Goal: Information Seeking & Learning: Learn about a topic

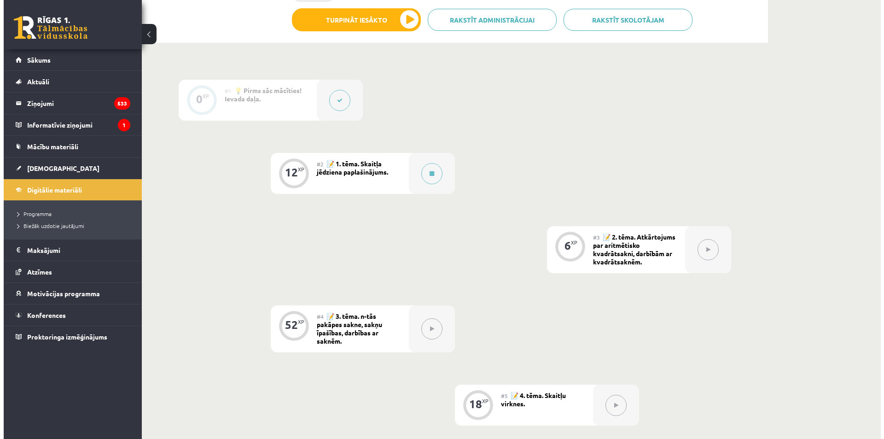
scroll to position [204, 0]
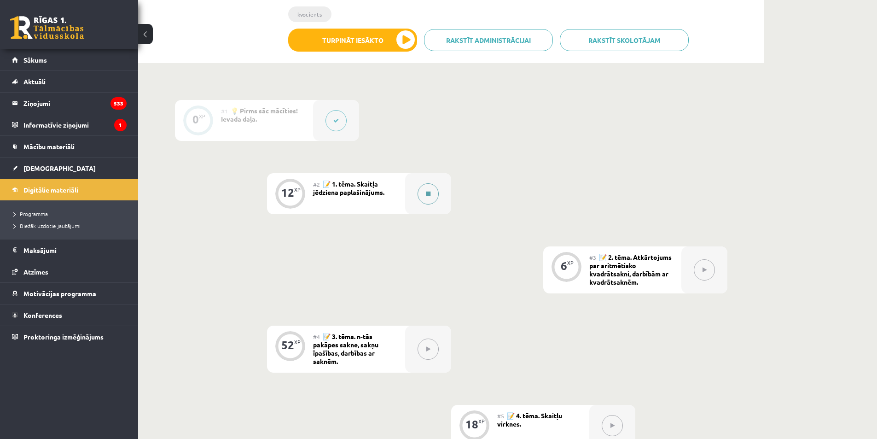
click at [448, 200] on div at bounding box center [428, 193] width 46 height 41
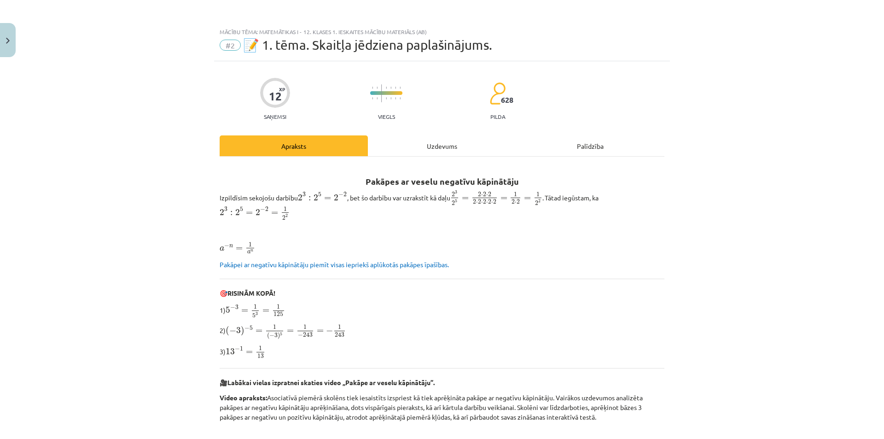
click at [452, 140] on div "Uzdevums" at bounding box center [442, 145] width 148 height 21
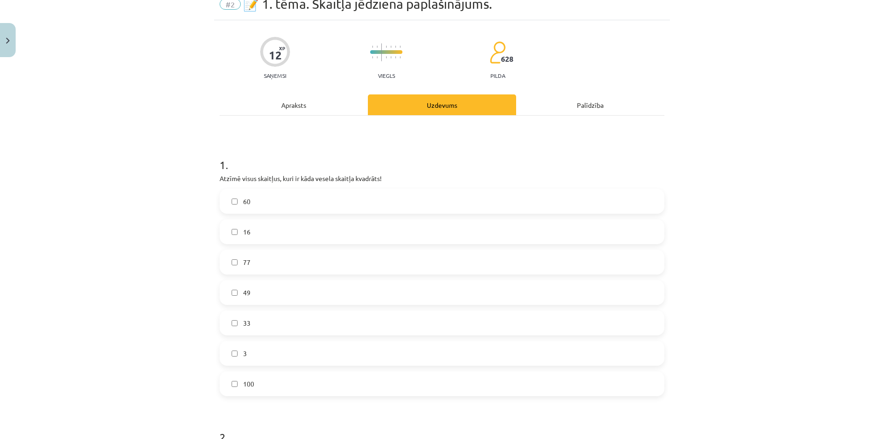
scroll to position [61, 0]
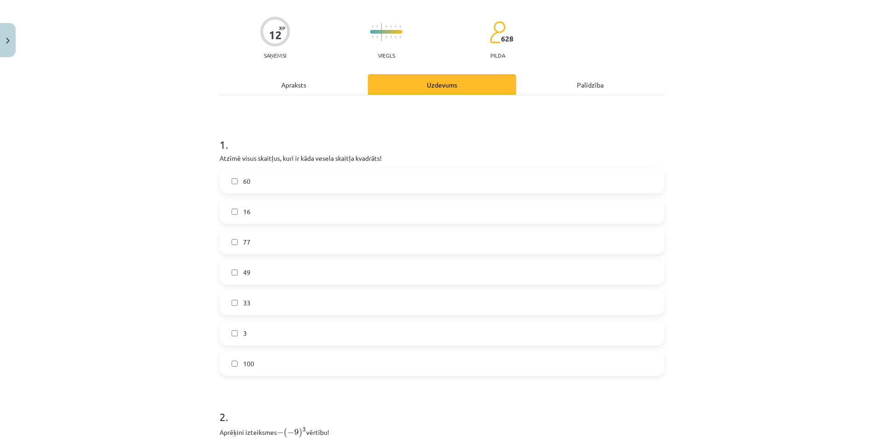
click at [327, 273] on label "49" at bounding box center [442, 272] width 443 height 23
click at [248, 202] on label "16" at bounding box center [442, 211] width 443 height 23
click at [242, 292] on label "100" at bounding box center [442, 363] width 443 height 23
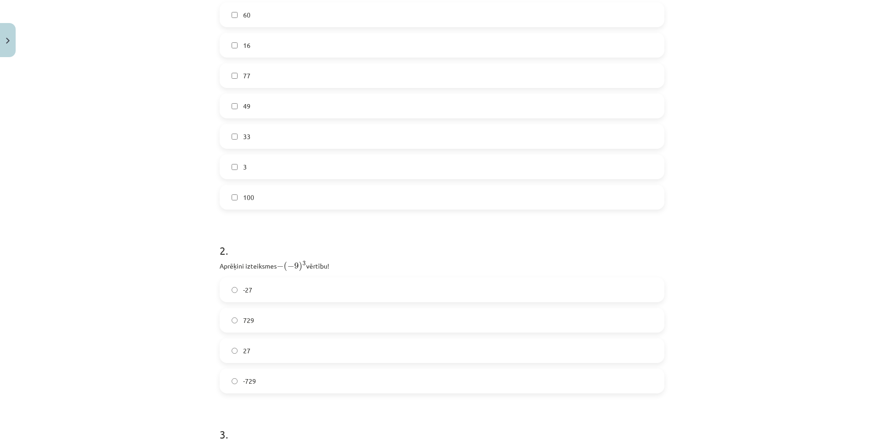
scroll to position [307, 0]
click at [303, 183] on span "3" at bounding box center [304, 183] width 3 height 5
click at [303, 184] on span "3" at bounding box center [305, 183] width 4 height 5
click at [300, 263] on label "27" at bounding box center [442, 270] width 443 height 23
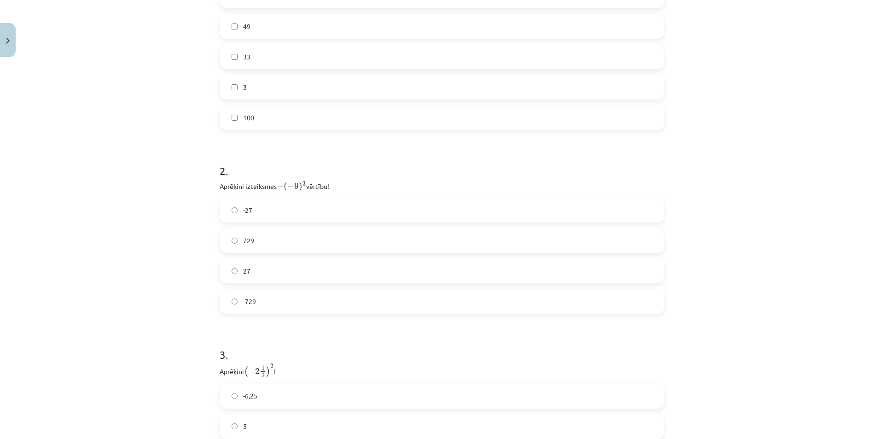
click at [344, 241] on label "729" at bounding box center [442, 240] width 443 height 23
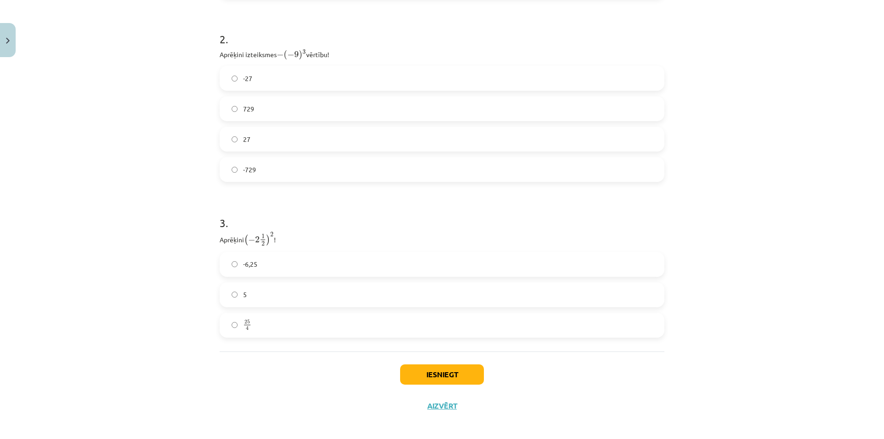
scroll to position [444, 0]
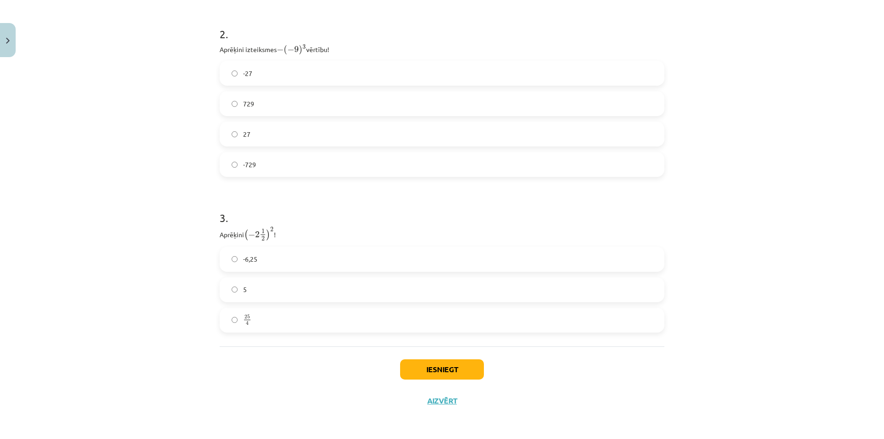
click at [273, 237] on p "Aprēķini ( − 2 1 2 ) 2 ( − 2 1 2 ) 2 !" at bounding box center [442, 234] width 445 height 15
click at [284, 239] on p "Aprēķini ( − 2 1 2 ) 2 ( − 2 1 2 ) 2 !" at bounding box center [442, 234] width 445 height 15
click at [293, 292] on label "25 4 25 4" at bounding box center [442, 320] width 443 height 23
click at [430, 292] on button "Iesniegt" at bounding box center [442, 369] width 84 height 20
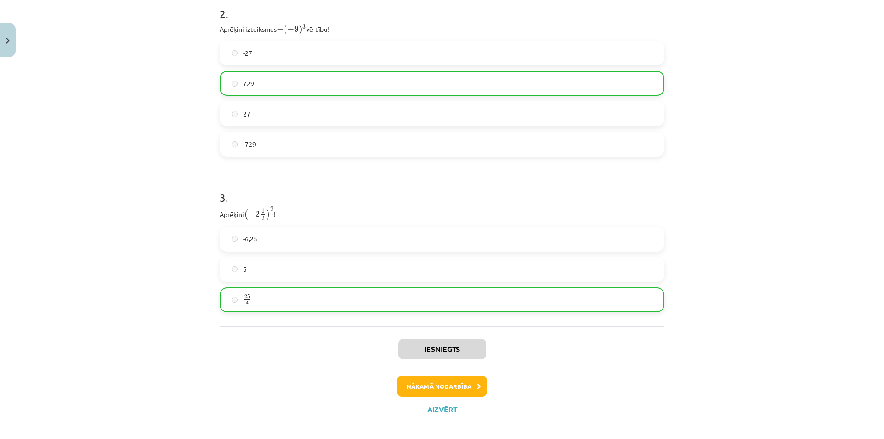
scroll to position [473, 0]
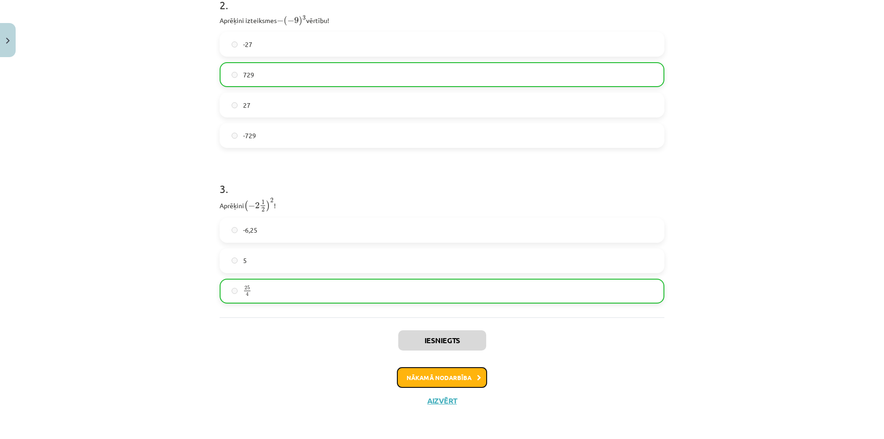
click at [460, 292] on button "Nākamā nodarbība" at bounding box center [442, 377] width 90 height 21
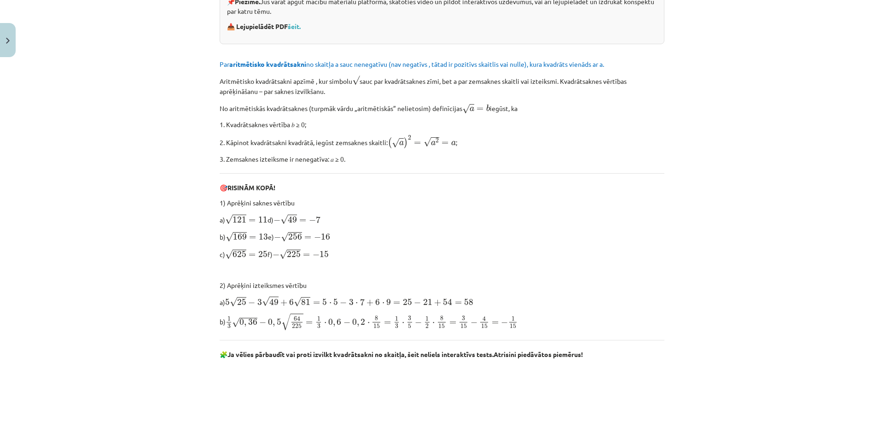
scroll to position [266, 0]
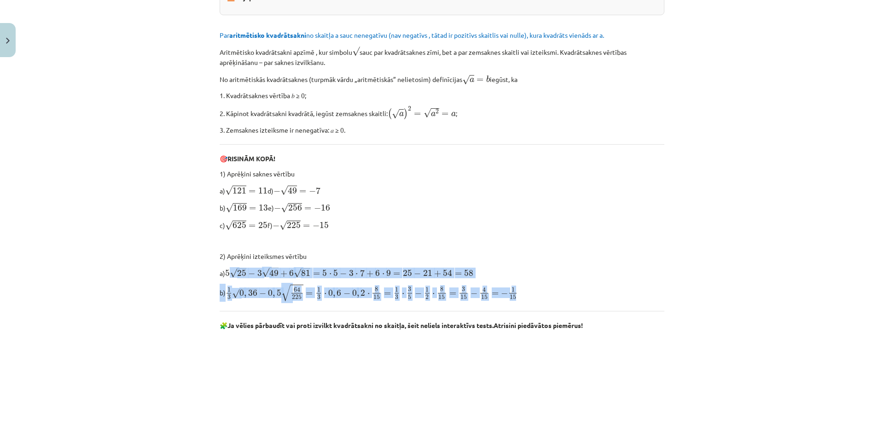
drag, startPoint x: 228, startPoint y: 270, endPoint x: 541, endPoint y: 288, distance: 313.2
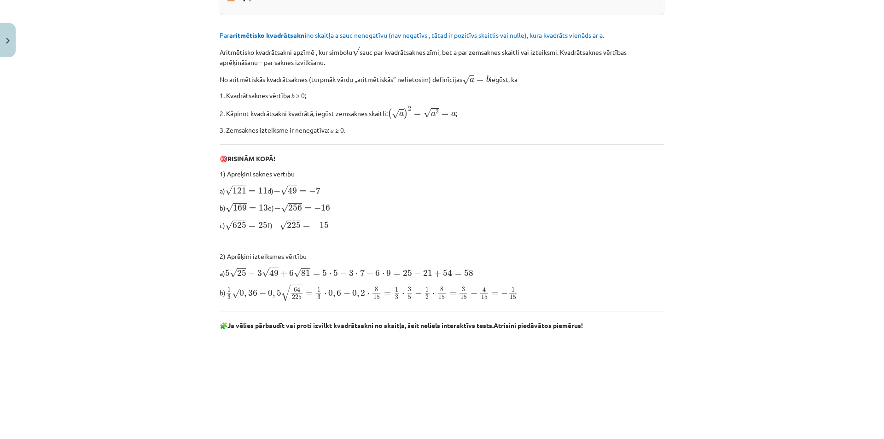
click at [540, 287] on p "b) 1 3 √ 0 , 36 − 0 , 5 √ 64 225 = 1 3 ⋅ 0 , 6 − 0 , 2 ⋅ 8 15 = 1 3 ⋅ 3 5 − 1 2…" at bounding box center [442, 293] width 445 height 18
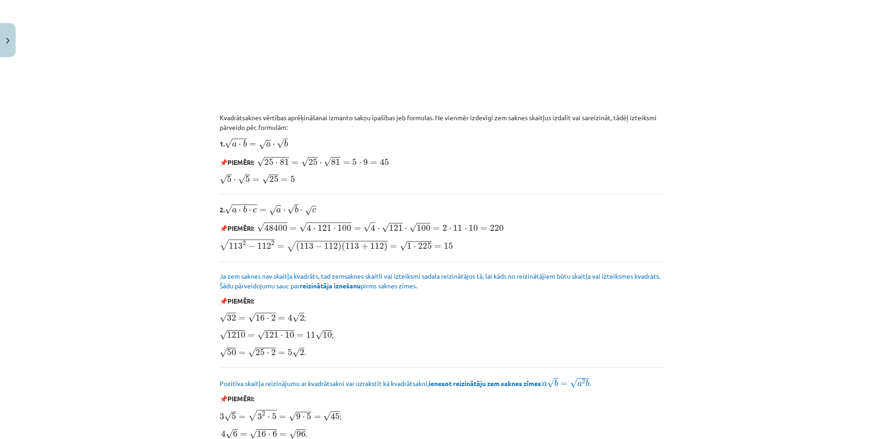
scroll to position [758, 0]
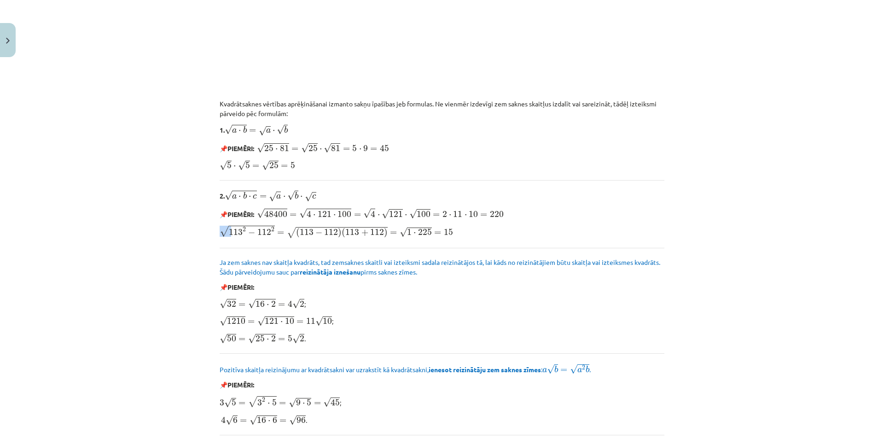
drag, startPoint x: 226, startPoint y: 227, endPoint x: 230, endPoint y: 221, distance: 7.9
click at [413, 231] on span "1 ⋅ 225" at bounding box center [419, 232] width 25 height 6
click at [266, 211] on span "48400" at bounding box center [275, 213] width 23 height 7
drag, startPoint x: 262, startPoint y: 211, endPoint x: 287, endPoint y: 213, distance: 25.0
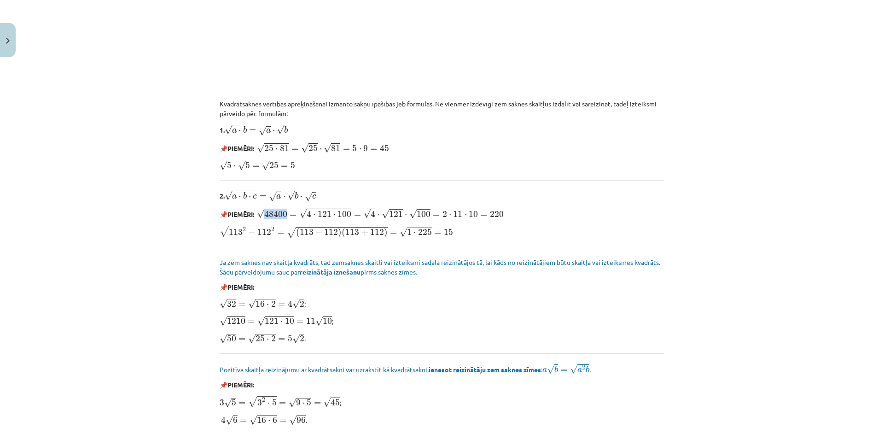
click at [287, 213] on span "√ 48400" at bounding box center [272, 213] width 30 height 10
click at [304, 215] on span "√" at bounding box center [302, 214] width 7 height 10
drag, startPoint x: 311, startPoint y: 215, endPoint x: 352, endPoint y: 215, distance: 41.0
click at [352, 215] on span "√ 48400 = √ 4 ⋅ 121 ⋅ 100 = √ 4 ⋅ √ 121 ⋅ √ 100 = 2 ⋅ 11 ⋅ 10 = 220" at bounding box center [380, 213] width 247 height 11
click at [375, 216] on span "√ 48400 = √ 4 ⋅ 121 ⋅ 100 = √ 4 ⋅ √ 121 ⋅ √ 100 = 2 ⋅ 11 ⋅ 10 = 220" at bounding box center [380, 213] width 247 height 11
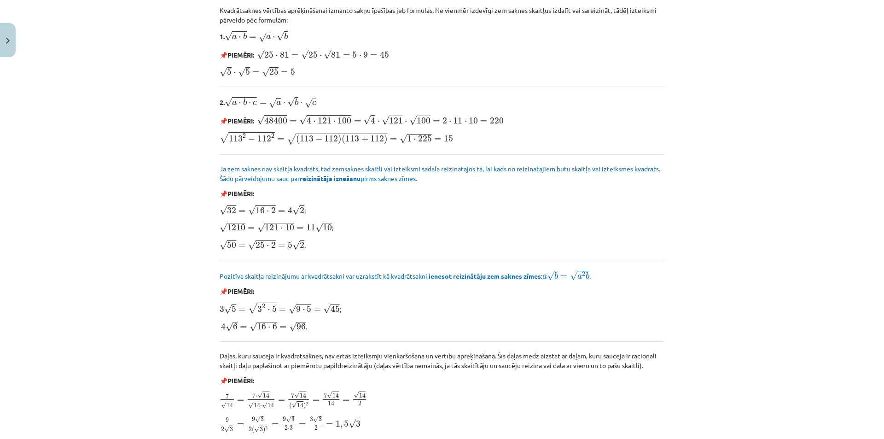
scroll to position [880, 0]
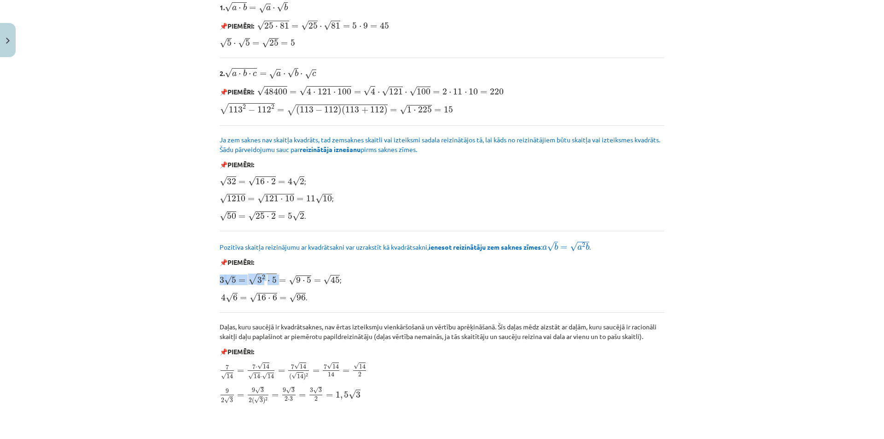
drag, startPoint x: 217, startPoint y: 276, endPoint x: 274, endPoint y: 277, distance: 57.1
click at [274, 277] on span "3 √ 5 = √ 3 2 ⋅ 5 = √ 9 ⋅ 5 = √ 45" at bounding box center [280, 279] width 120 height 12
click at [221, 292] on span "4 √ 6 = √ 16 ⋅ 6 = √ 96" at bounding box center [263, 297] width 85 height 10
click at [260, 275] on span "3 2 ⋅ 5" at bounding box center [266, 279] width 19 height 8
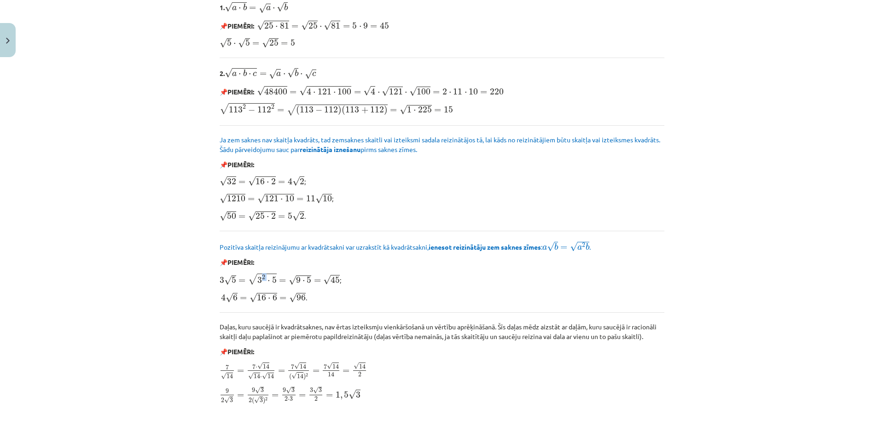
click at [262, 275] on span "2" at bounding box center [263, 277] width 3 height 5
click at [262, 275] on span "2" at bounding box center [264, 277] width 4 height 5
click at [262, 275] on span "2" at bounding box center [263, 277] width 3 height 5
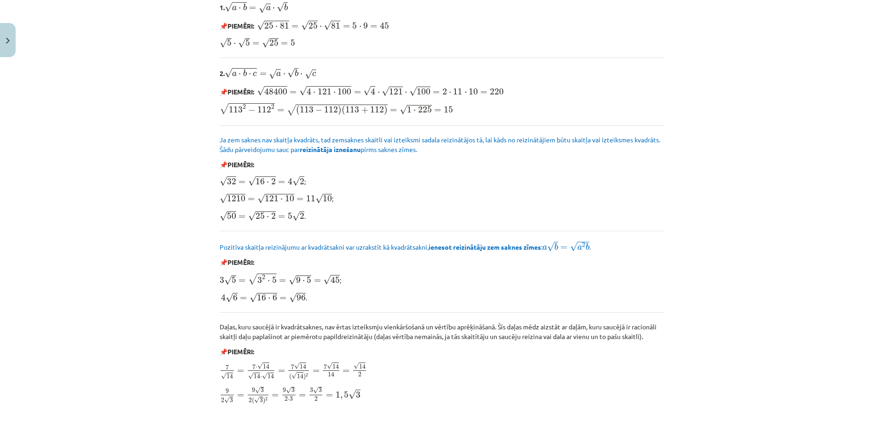
click at [262, 275] on span "2" at bounding box center [263, 277] width 3 height 5
click at [297, 278] on span "9" at bounding box center [298, 280] width 5 height 6
click at [303, 277] on span "9 ⋅ 5" at bounding box center [304, 280] width 16 height 6
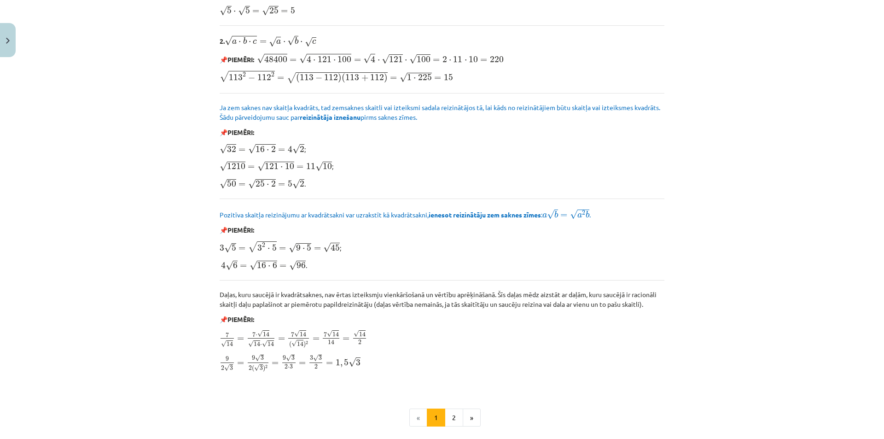
scroll to position [942, 0]
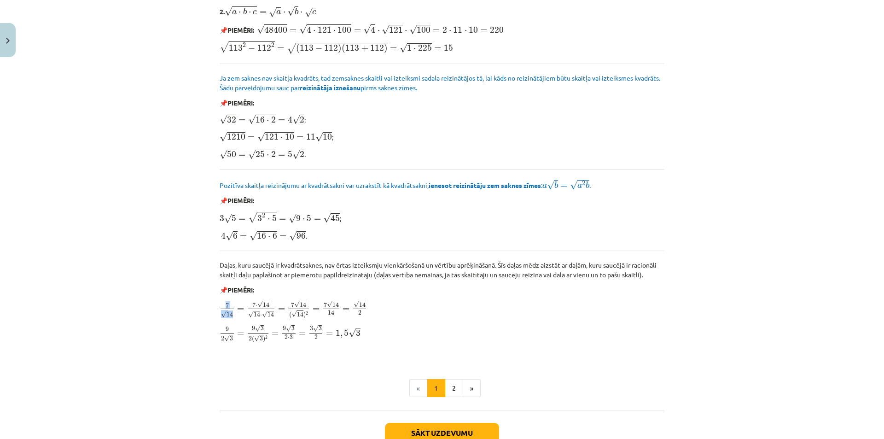
drag, startPoint x: 217, startPoint y: 305, endPoint x: 233, endPoint y: 310, distance: 16.5
click at [233, 292] on span "7 √ 14 = 7 ⋅ √ 14 √ 14 ⋅ √ 14 = 7 √ 14 ( √ 14 ) 2 = 7 √ 14 14 = √ 14 2" at bounding box center [294, 310] width 148 height 18
click at [237, 292] on span "=" at bounding box center [240, 310] width 7 height 4
drag, startPoint x: 222, startPoint y: 330, endPoint x: 358, endPoint y: 332, distance: 136.8
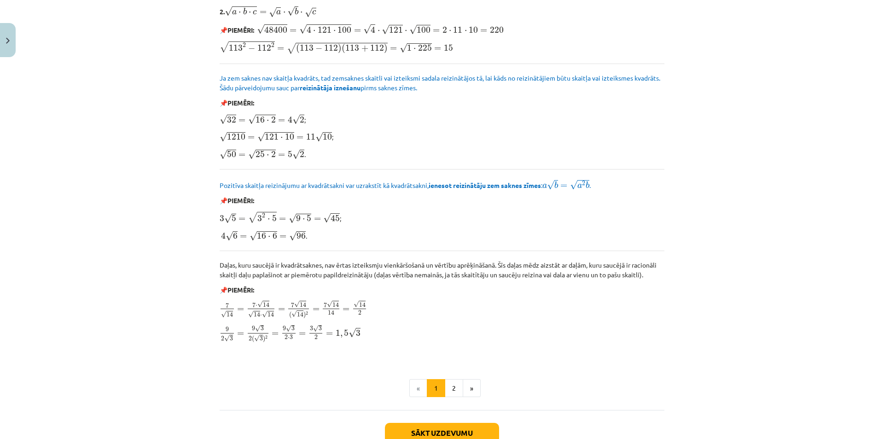
click at [358, 292] on p "9 2 √ 3 = 9 √ 3 2 ( √ 3 ) 2 = 9 √ 3 2 ⋅ 3 = 3 √ 3 2 = 1 , 5 √ 3 9 2 3 = 9 3 2 (…" at bounding box center [442, 333] width 445 height 18
drag, startPoint x: 222, startPoint y: 326, endPoint x: 256, endPoint y: 337, distance: 35.6
click at [256, 292] on span "9 2 √ 3 = 9 √ 3 2 ( √ 3 ) 2 = 9 √ 3 2 ⋅ 3 = 3 √ 3 2 = 1 , 5 √ 3" at bounding box center [290, 333] width 141 height 17
click at [270, 292] on span "9 2 √ 3 = 9 √ 3 2 ( √ 3 ) 2 = 9 √ 3 2 ⋅ 3 = 3 √ 3 2 = 1 , 5 √ 3" at bounding box center [290, 333] width 141 height 17
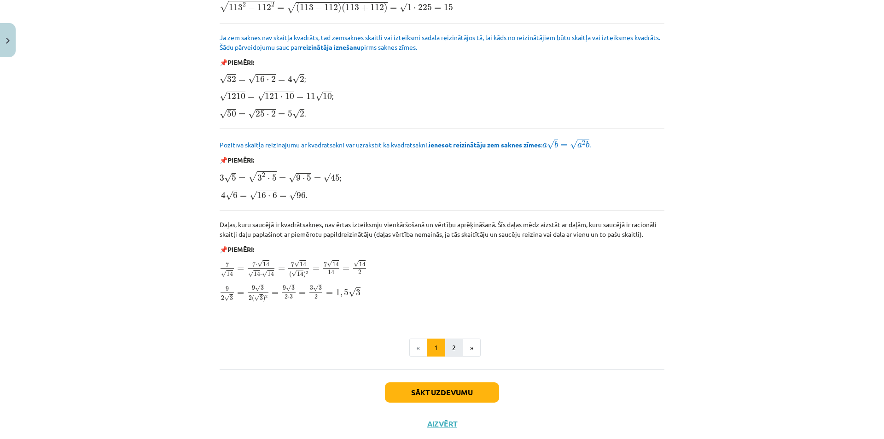
scroll to position [1003, 0]
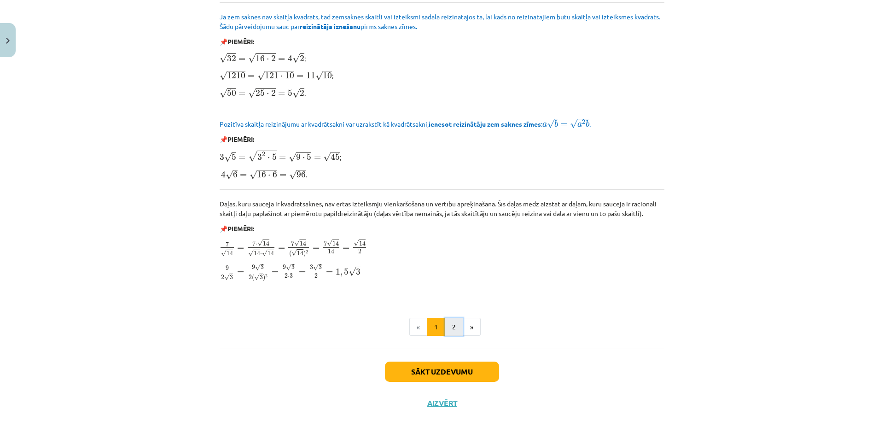
click at [445, 292] on button "2" at bounding box center [454, 327] width 18 height 18
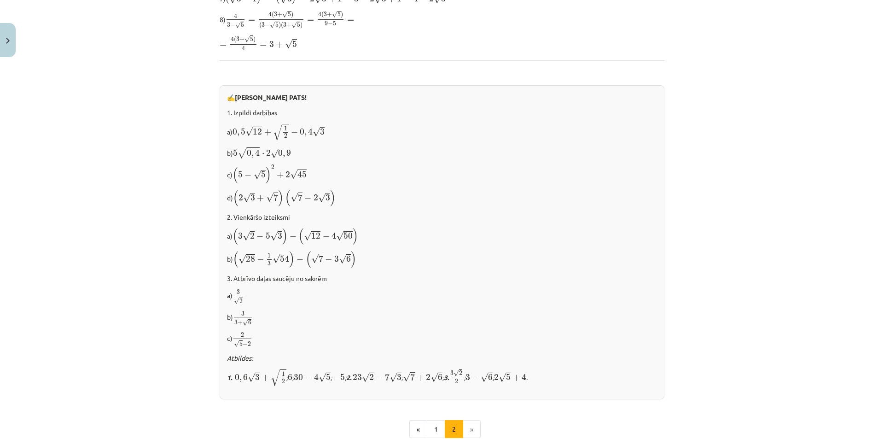
scroll to position [503, 0]
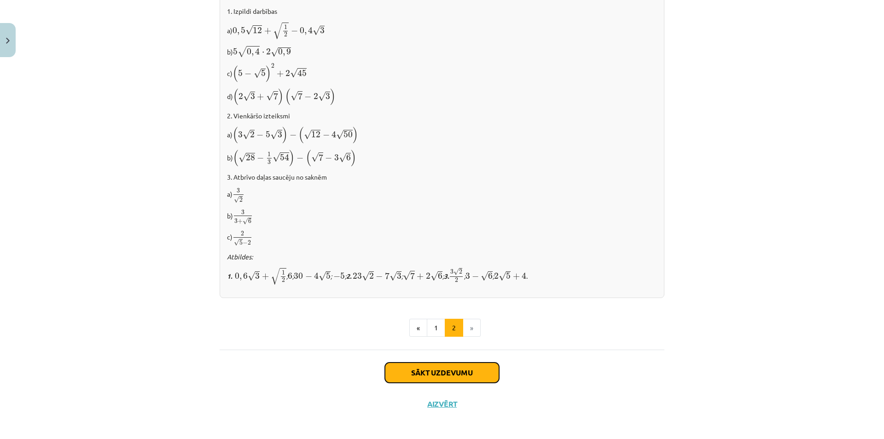
drag, startPoint x: 414, startPoint y: 363, endPoint x: 407, endPoint y: 361, distance: 6.7
click at [413, 292] on button "Sākt uzdevumu" at bounding box center [442, 372] width 114 height 20
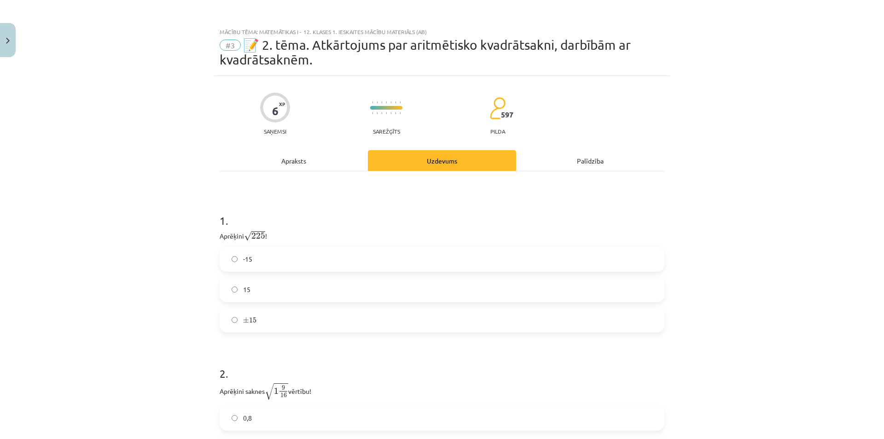
scroll to position [128, 0]
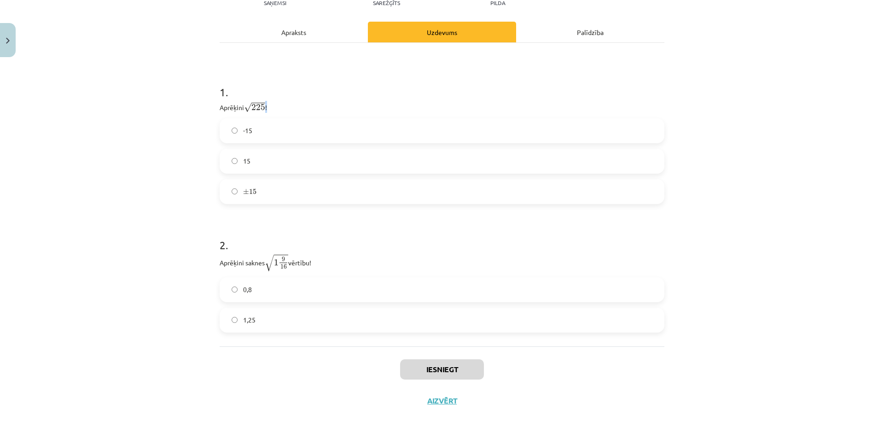
click at [266, 109] on p "Aprēķini √ 225 225 !" at bounding box center [442, 107] width 445 height 12
click at [264, 109] on p "Aprēķini √ 225 225 !" at bounding box center [442, 107] width 445 height 12
click at [267, 109] on p "Aprēķini √ 225 225 !" at bounding box center [442, 107] width 445 height 12
click at [265, 108] on p "Aprēķini √ 225 225 !" at bounding box center [442, 107] width 445 height 12
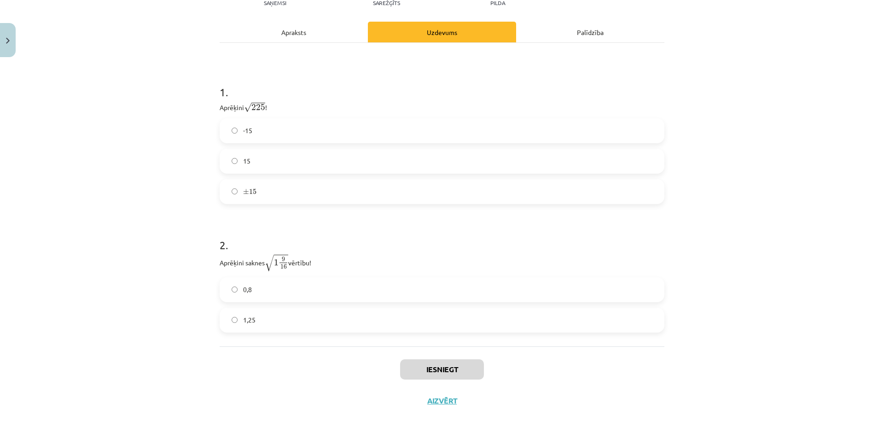
click at [310, 93] on h1 "1 ." at bounding box center [442, 84] width 445 height 29
click at [306, 160] on label "15" at bounding box center [442, 161] width 443 height 23
click at [425, 292] on label "1,25" at bounding box center [442, 320] width 443 height 23
click at [453, 292] on button "Iesniegt" at bounding box center [442, 369] width 84 height 20
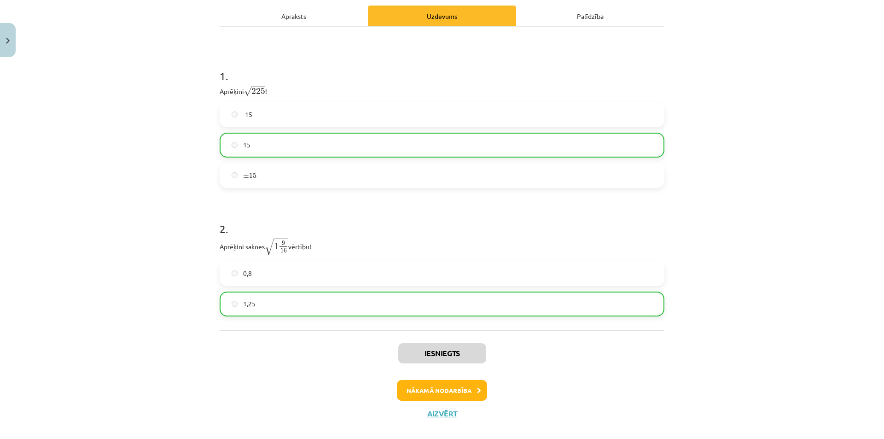
scroll to position [158, 0]
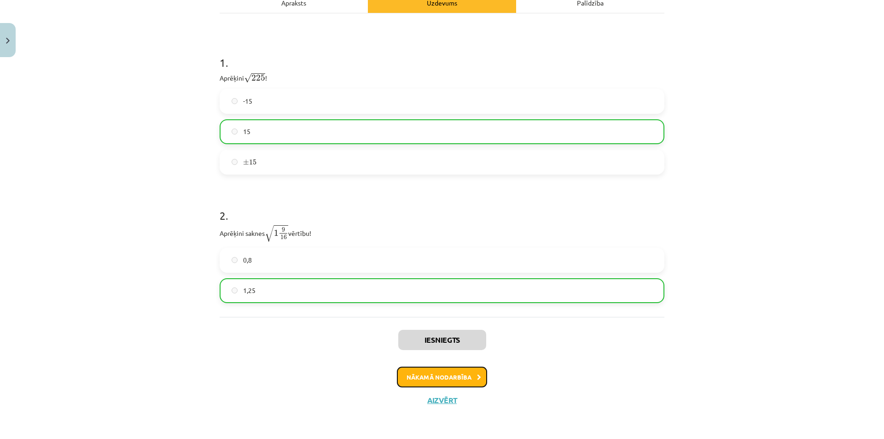
click at [445, 292] on button "Nākamā nodarbība" at bounding box center [442, 377] width 90 height 21
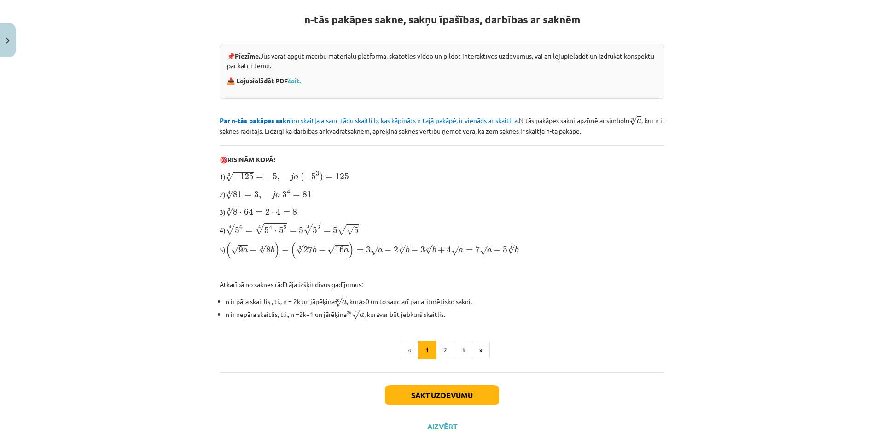
scroll to position [192, 0]
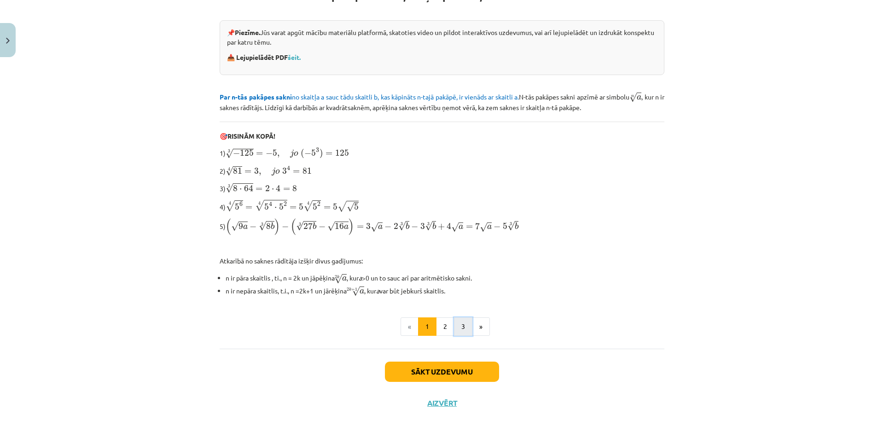
click at [454, 292] on button "3" at bounding box center [463, 326] width 18 height 18
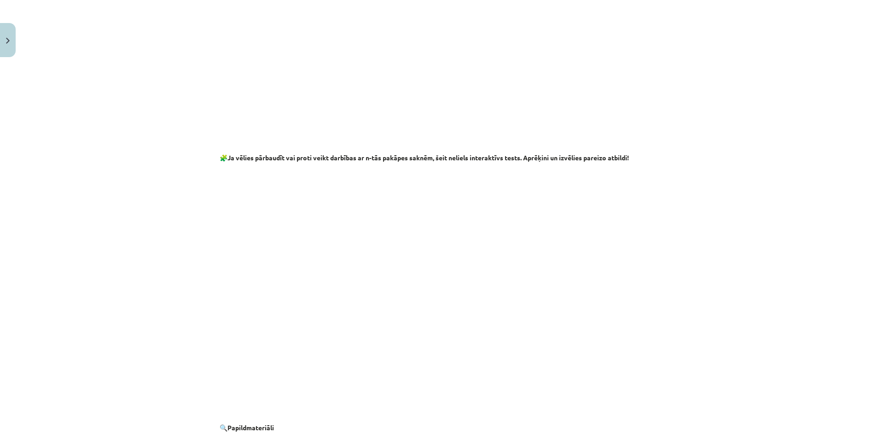
scroll to position [1569, 0]
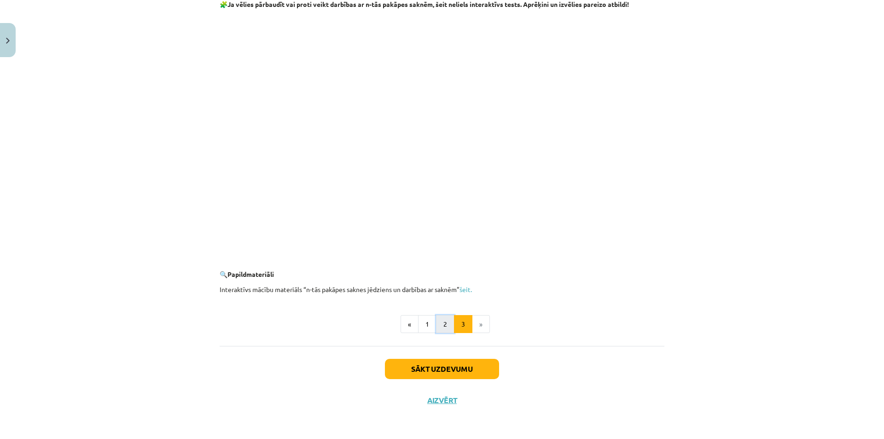
click at [445, 292] on button "2" at bounding box center [445, 324] width 18 height 18
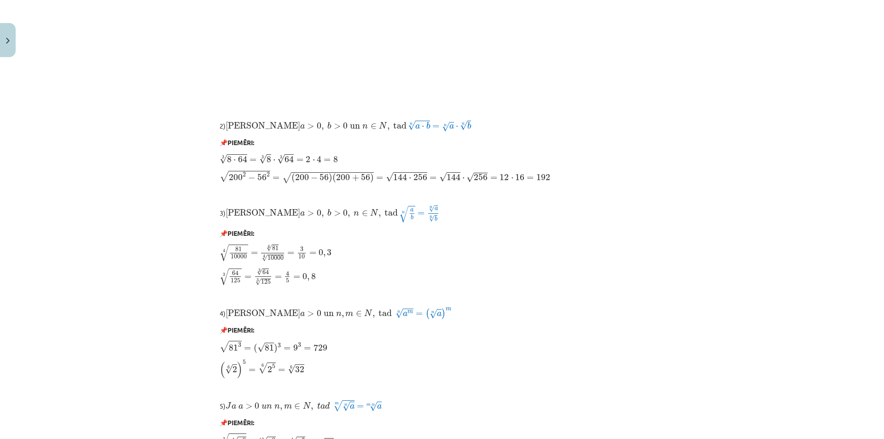
scroll to position [680, 0]
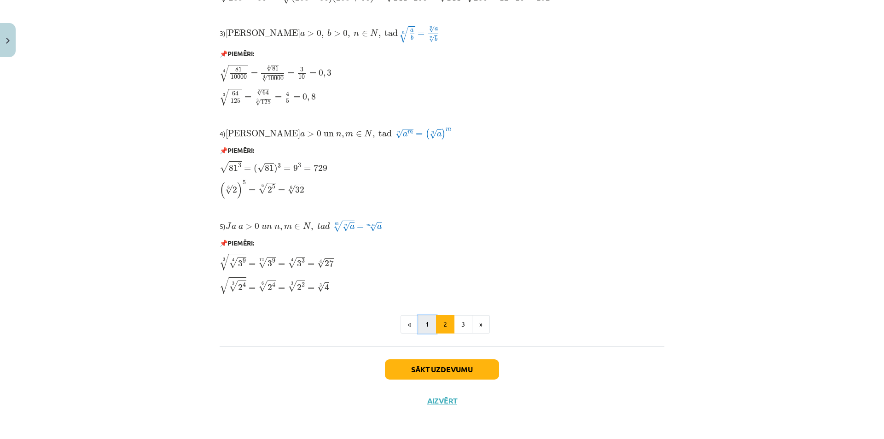
click at [426, 292] on button "1" at bounding box center [427, 324] width 18 height 18
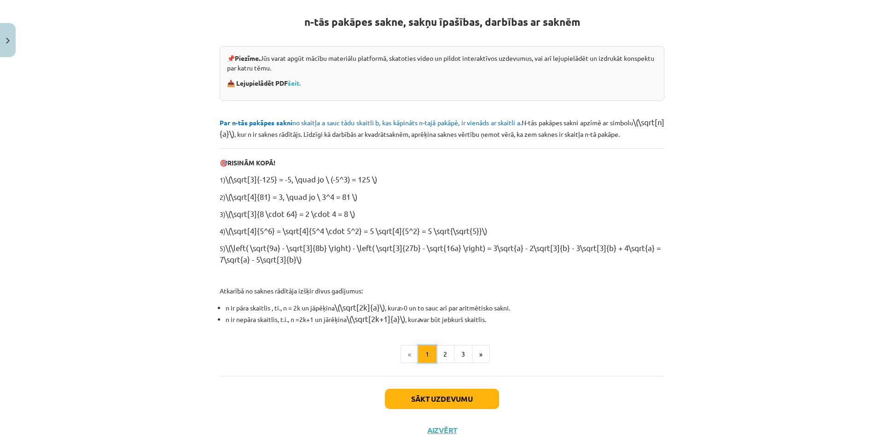
scroll to position [165, 0]
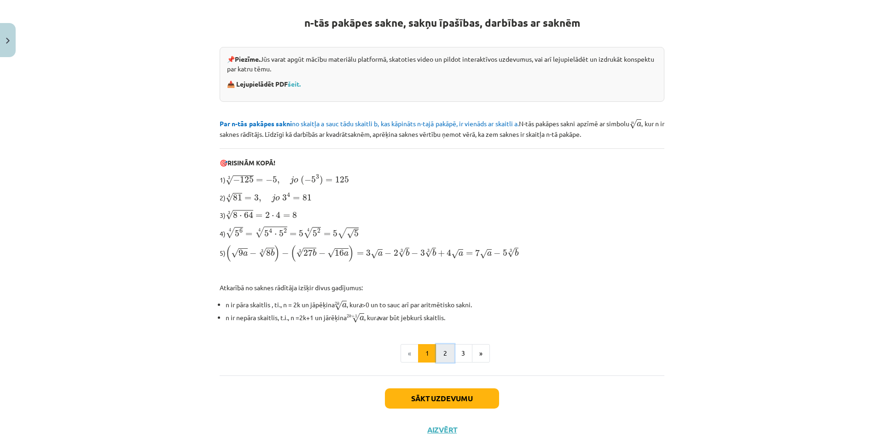
click at [443, 292] on button "2" at bounding box center [445, 353] width 18 height 18
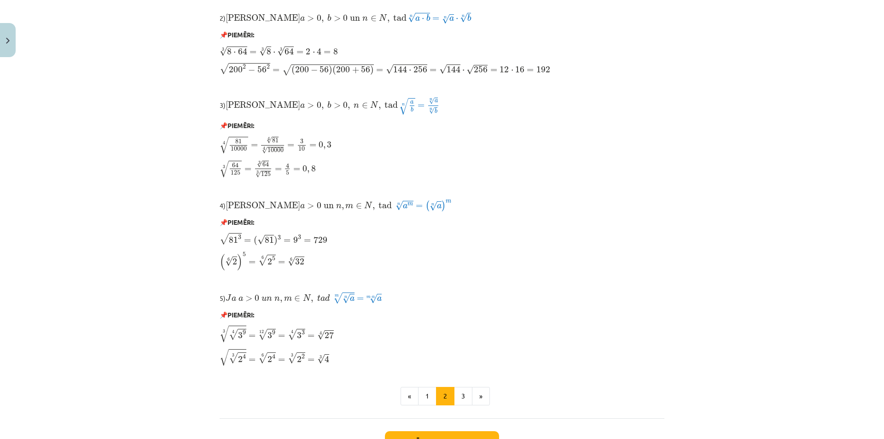
scroll to position [680, 0]
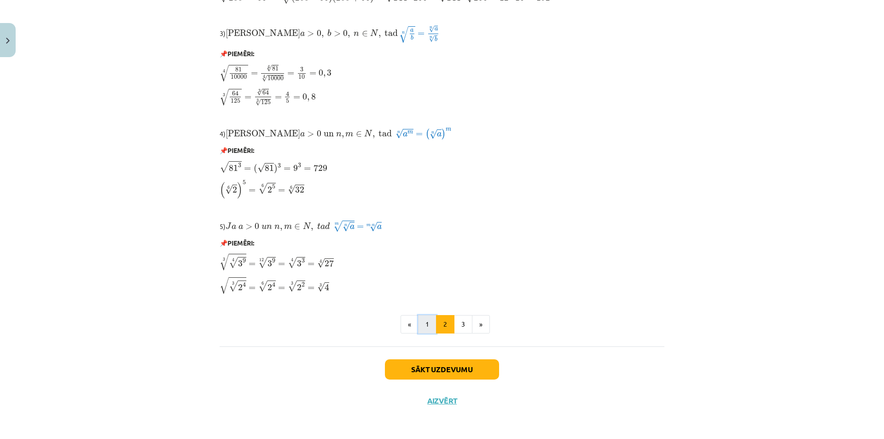
click at [424, 292] on button "1" at bounding box center [427, 324] width 18 height 18
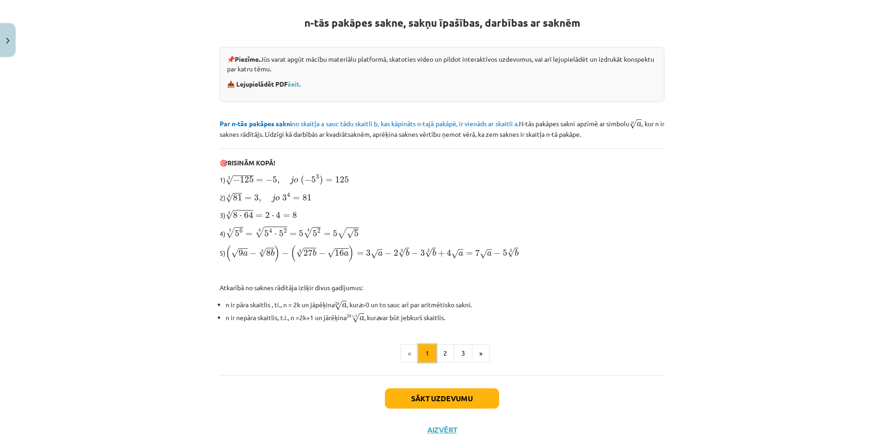
scroll to position [104, 0]
